Goal: Obtain resource: Download file/media

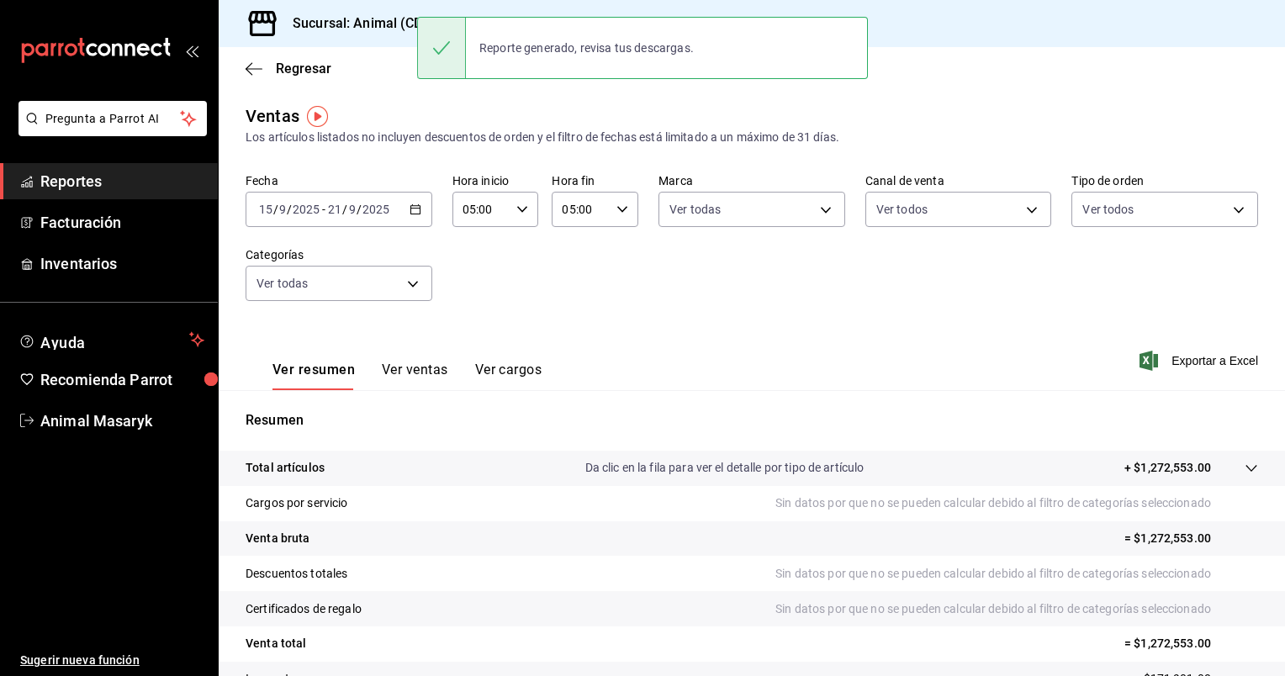
click at [418, 213] on icon "button" at bounding box center [416, 210] width 12 height 12
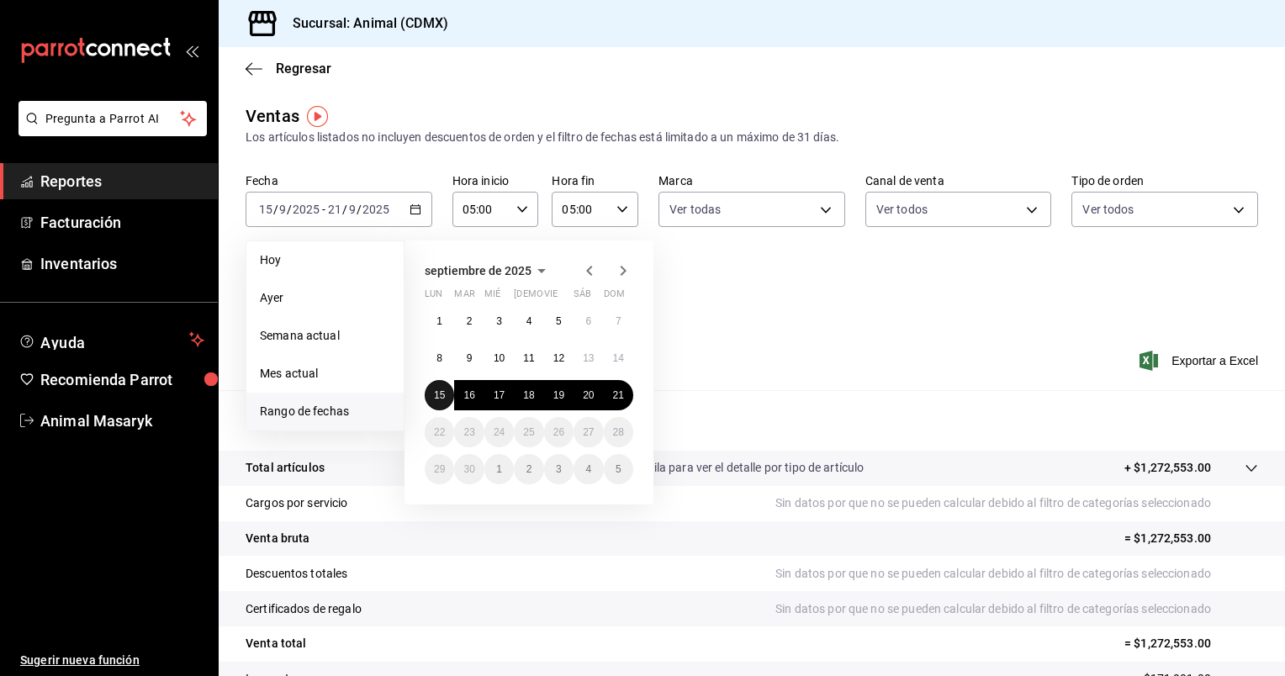
click at [440, 394] on abbr "15" at bounding box center [439, 395] width 11 height 12
click at [622, 386] on button "21" at bounding box center [618, 395] width 29 height 30
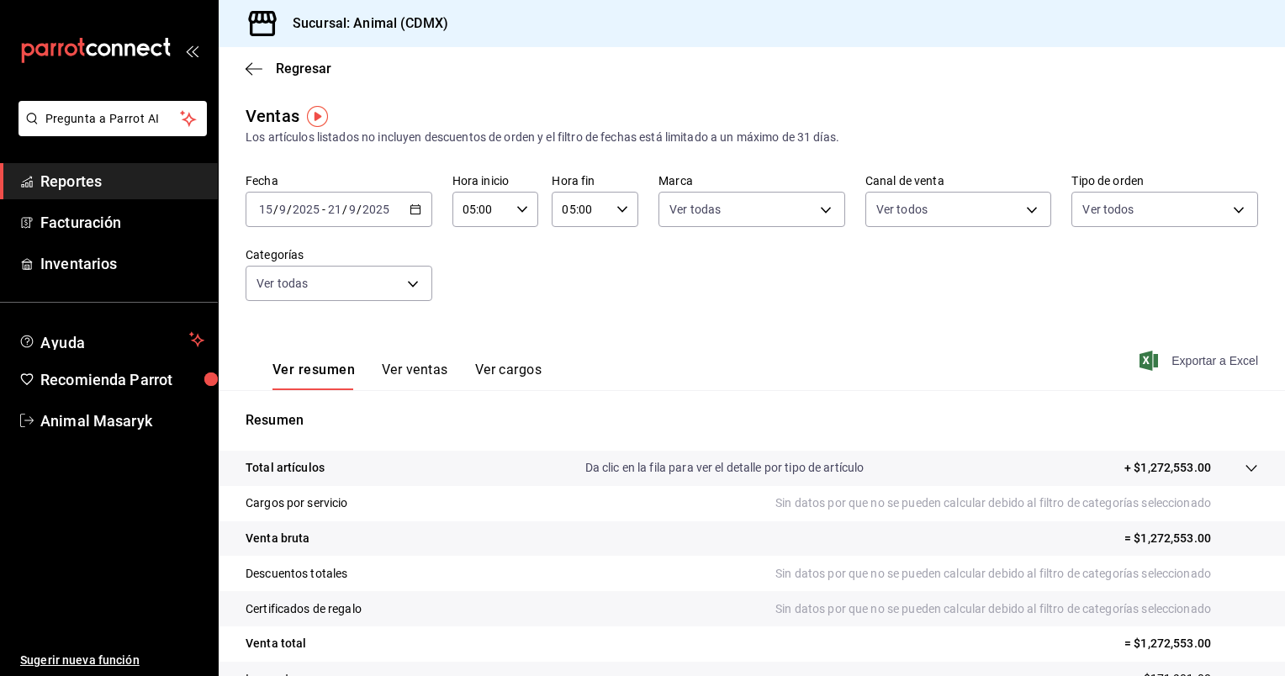
click at [1192, 369] on span "Exportar a Excel" at bounding box center [1200, 361] width 115 height 20
click at [1213, 354] on span "Exportar a Excel" at bounding box center [1200, 361] width 115 height 20
click at [1209, 362] on span "Exportar a Excel" at bounding box center [1200, 361] width 115 height 20
click at [417, 205] on icon "button" at bounding box center [416, 210] width 12 height 12
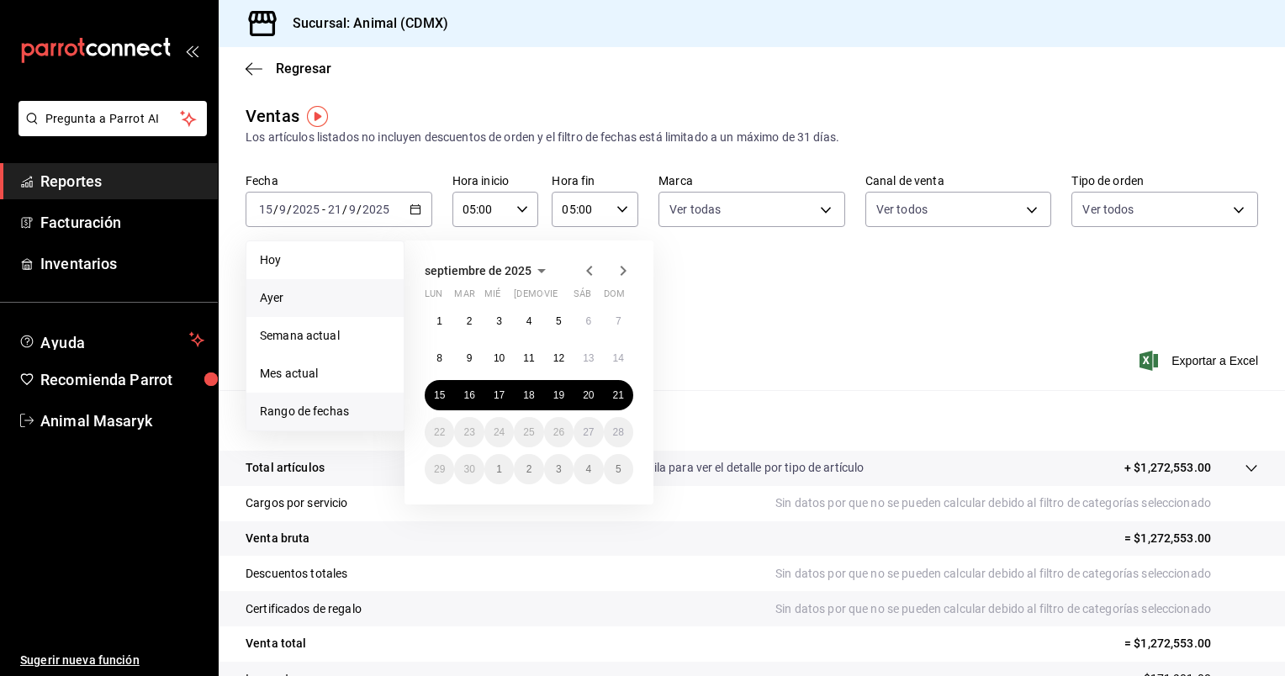
click at [324, 293] on span "Ayer" at bounding box center [325, 298] width 130 height 18
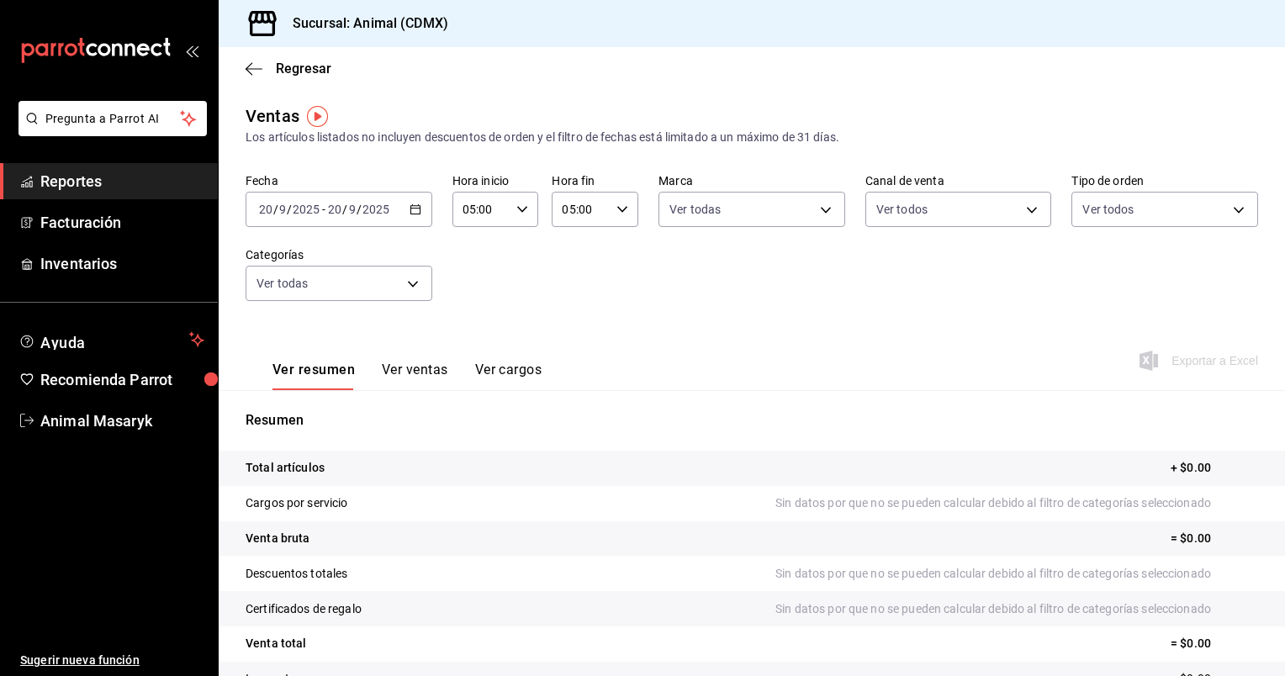
click at [412, 208] on icon "button" at bounding box center [416, 210] width 12 height 12
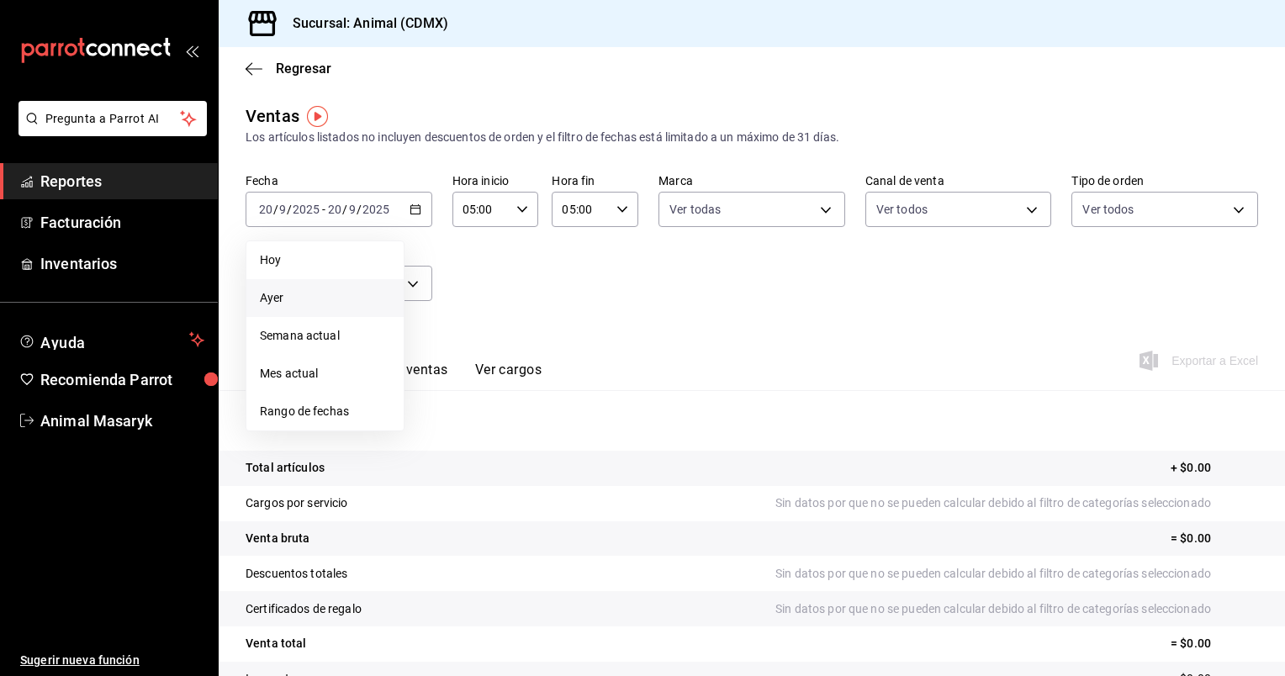
click at [340, 289] on span "Ayer" at bounding box center [325, 298] width 130 height 18
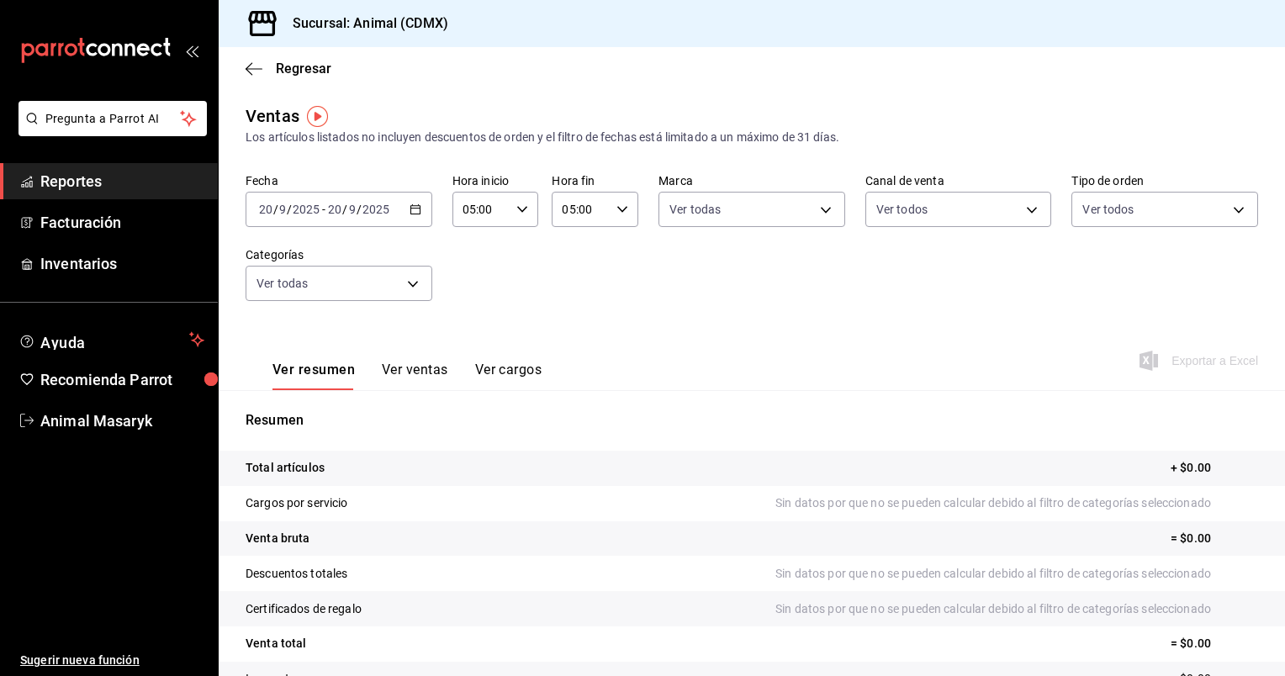
click at [413, 211] on icon "button" at bounding box center [416, 210] width 12 height 12
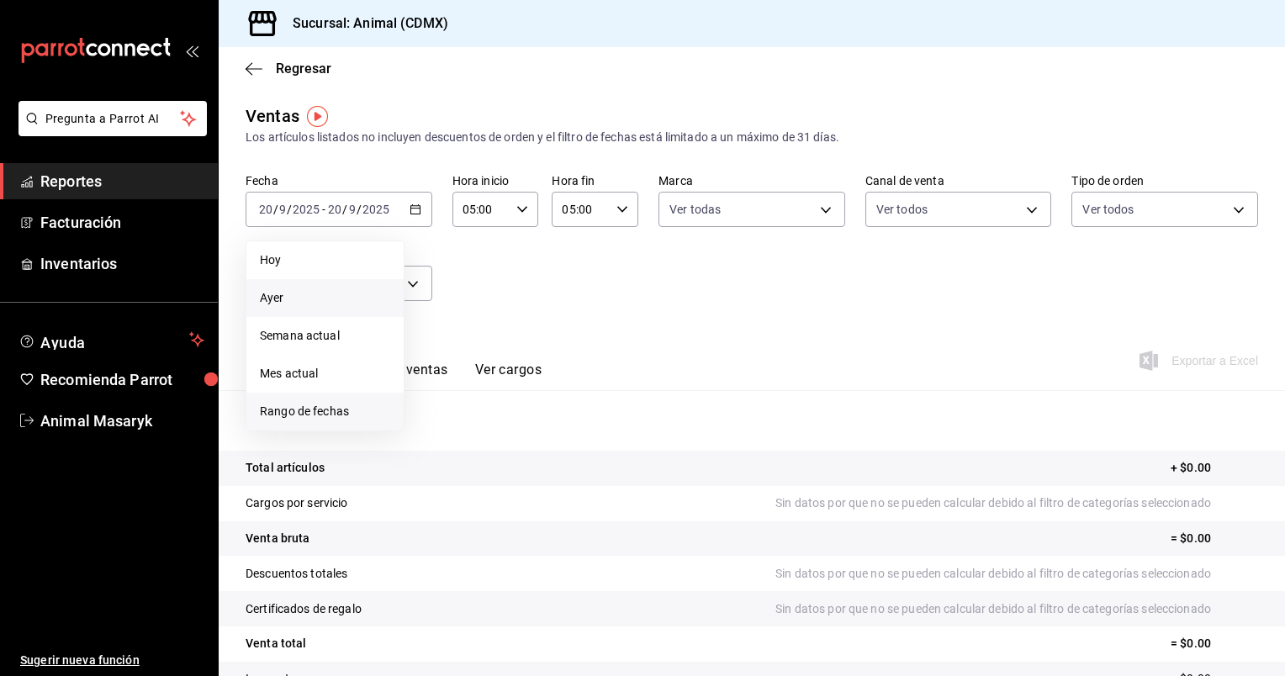
click at [333, 414] on span "Rango de fechas" at bounding box center [325, 412] width 130 height 18
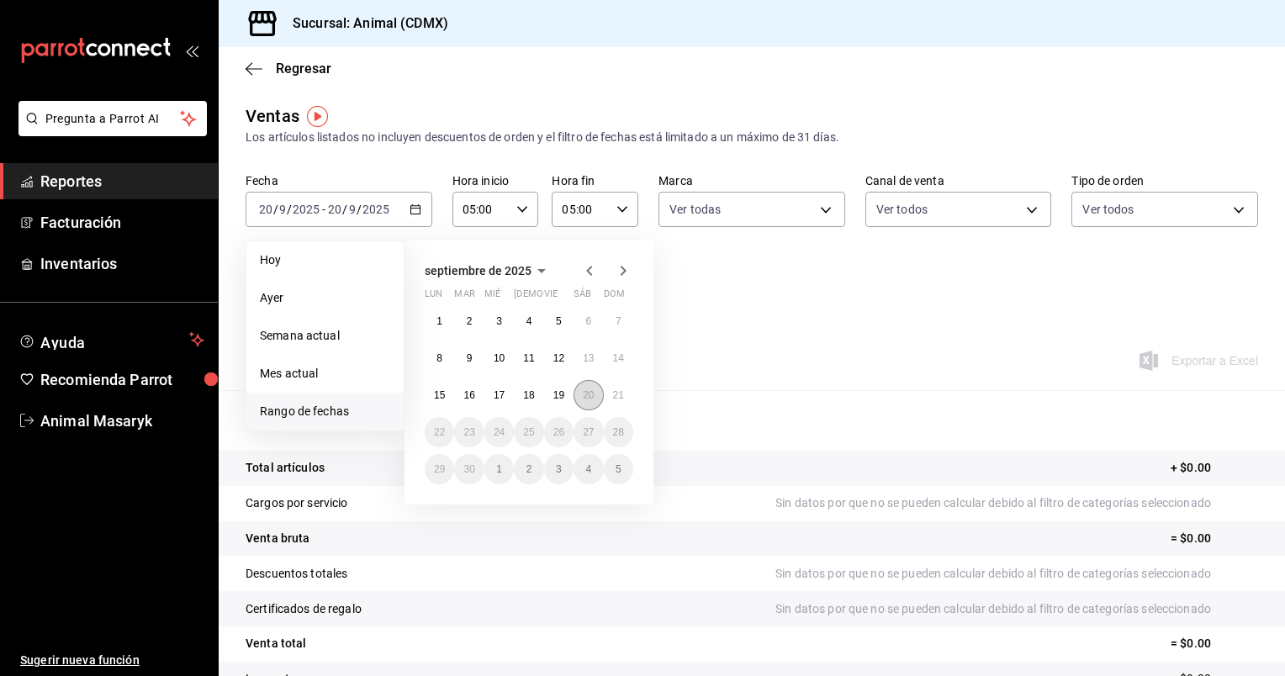
click at [592, 394] on abbr "20" at bounding box center [588, 395] width 11 height 12
click at [616, 394] on abbr "21" at bounding box center [618, 395] width 11 height 12
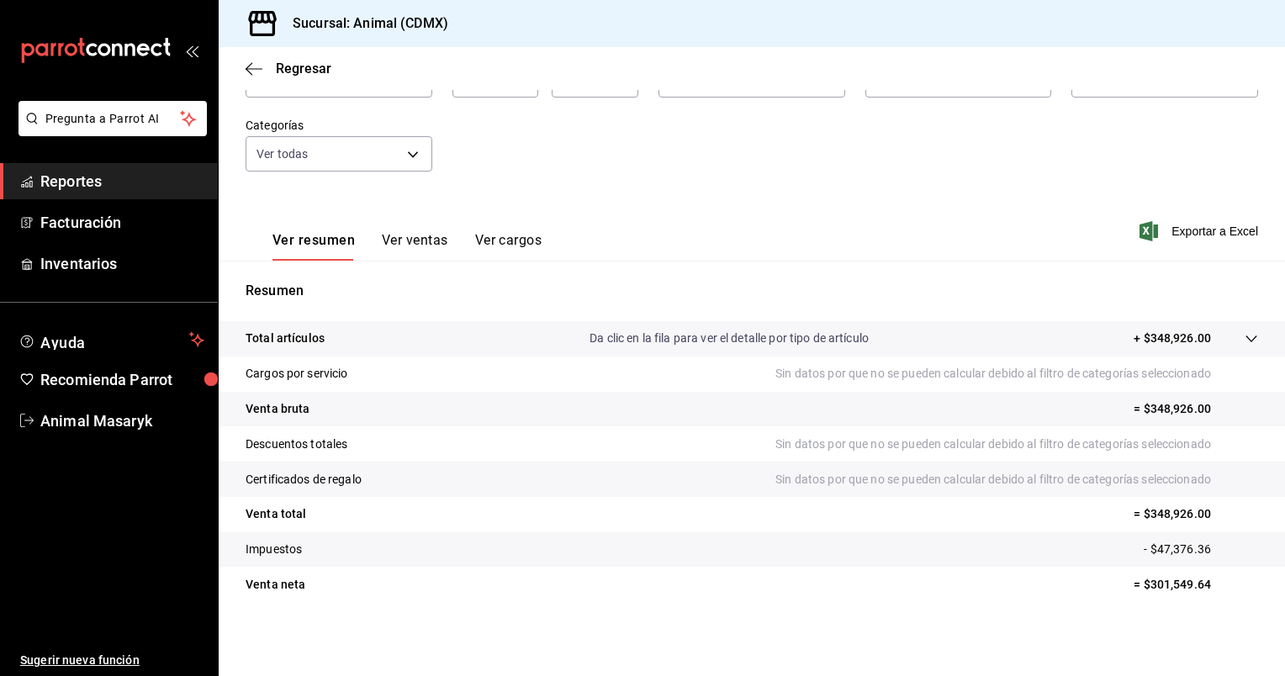
scroll to position [93, 0]
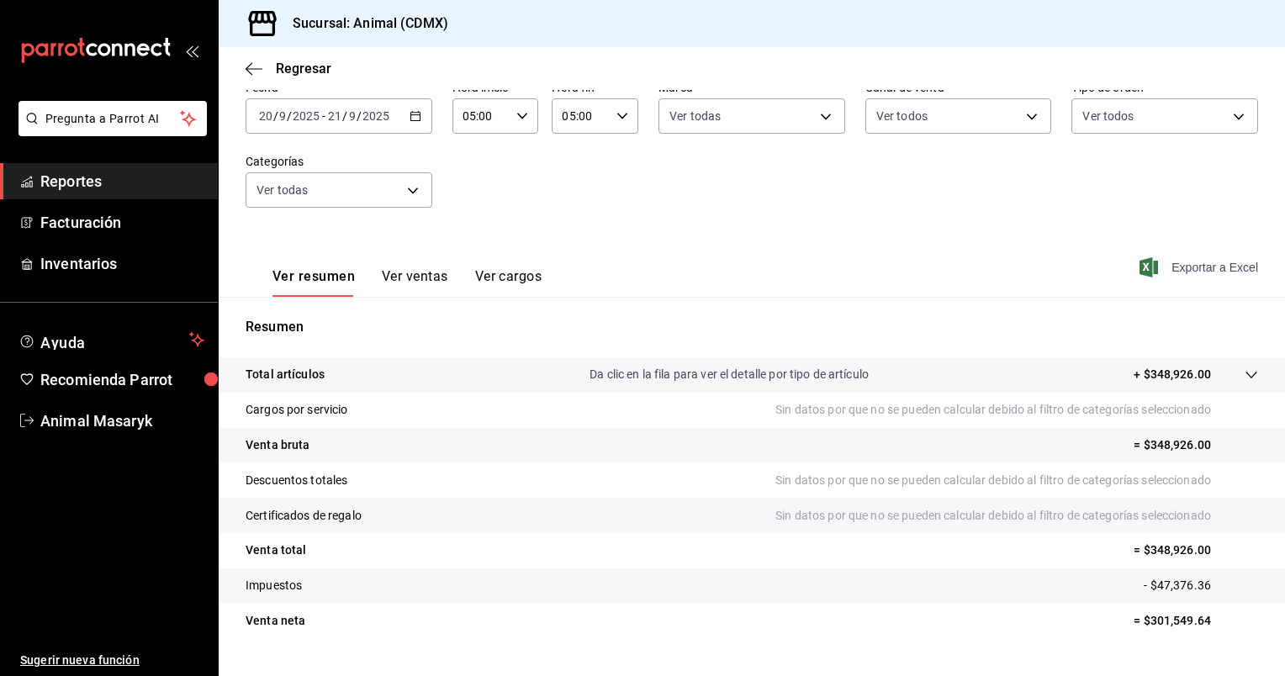
click at [1182, 263] on span "Exportar a Excel" at bounding box center [1200, 267] width 115 height 20
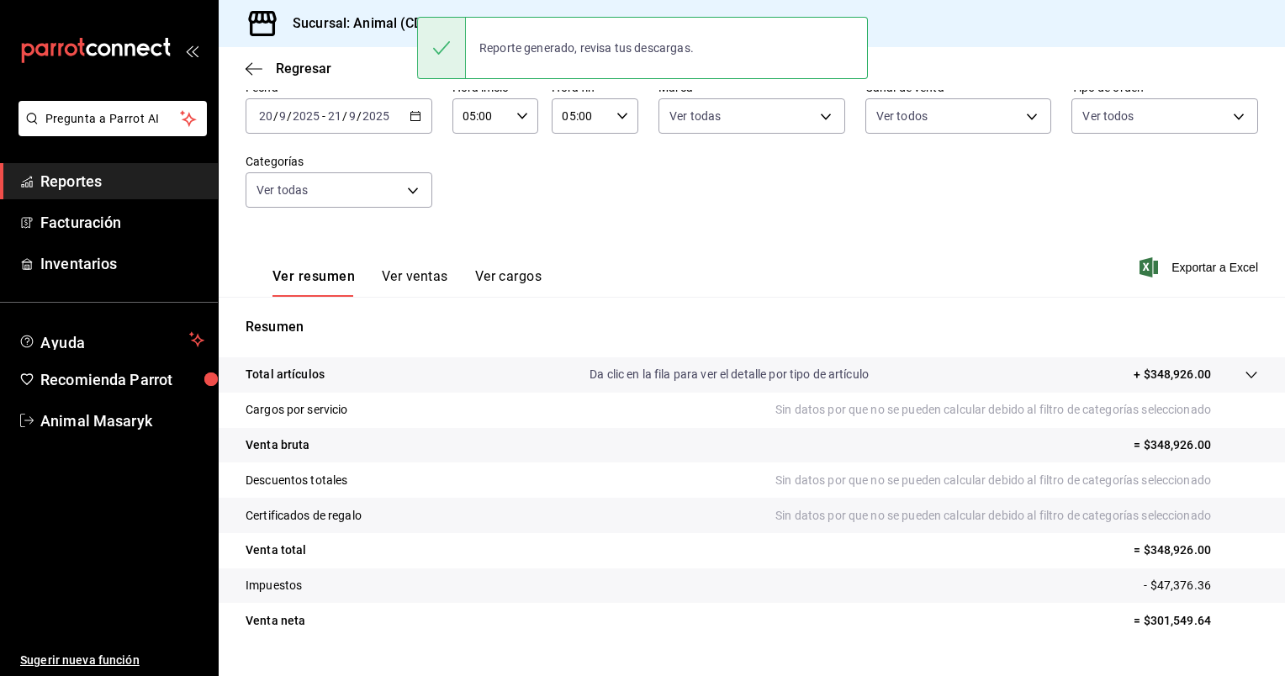
click at [417, 114] on \(Stroke\) "button" at bounding box center [415, 116] width 10 height 9
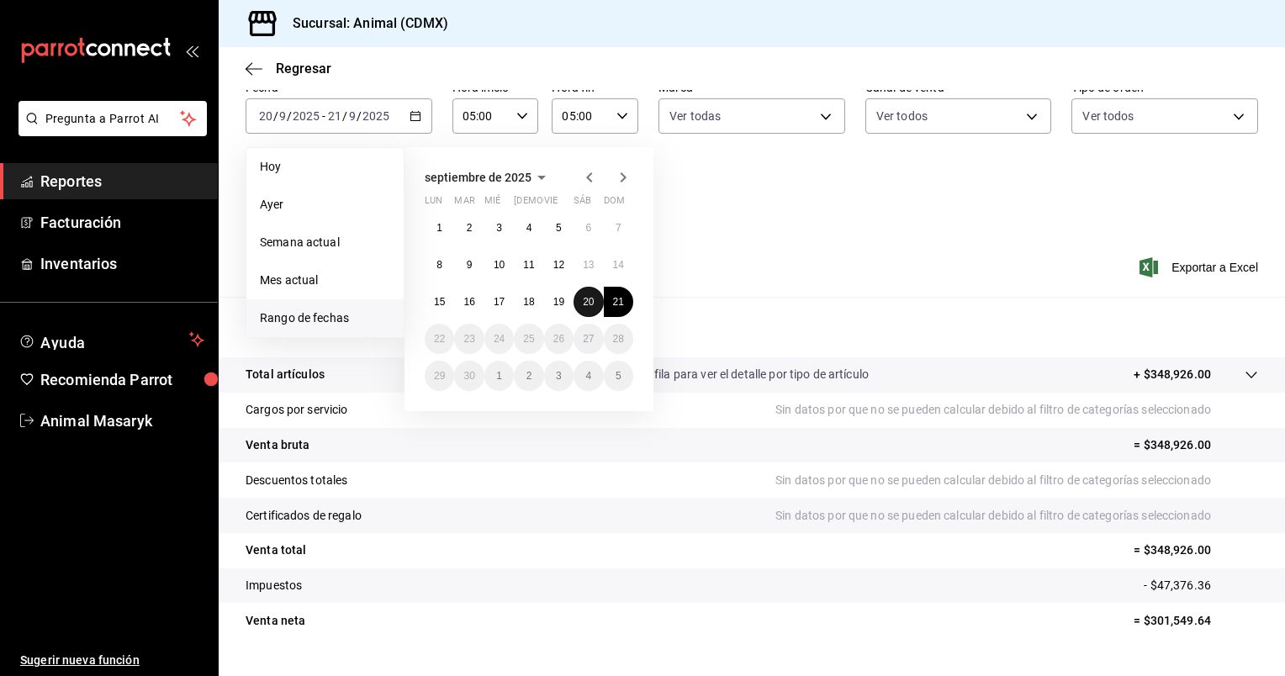
click at [585, 304] on abbr "20" at bounding box center [588, 302] width 11 height 12
click at [621, 292] on button "21" at bounding box center [618, 302] width 29 height 30
